Goal: Navigation & Orientation: Find specific page/section

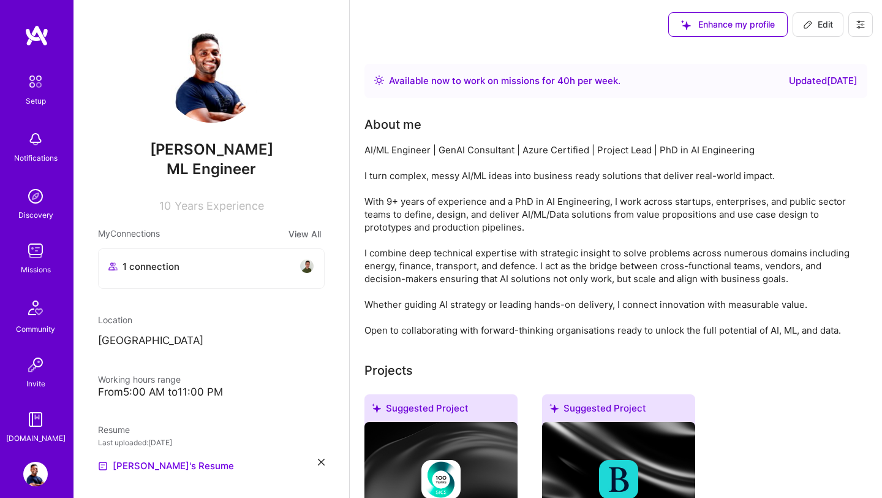
click at [33, 469] on img at bounding box center [35, 473] width 25 height 25
click at [33, 39] on img at bounding box center [37, 36] width 25 height 22
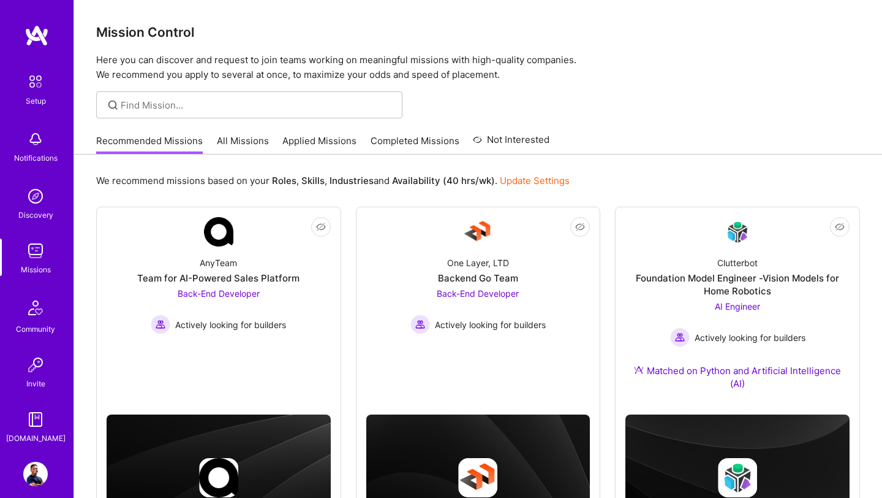
click at [34, 37] on img at bounding box center [37, 36] width 25 height 22
click at [36, 85] on img at bounding box center [36, 82] width 26 height 26
